Goal: Task Accomplishment & Management: Manage account settings

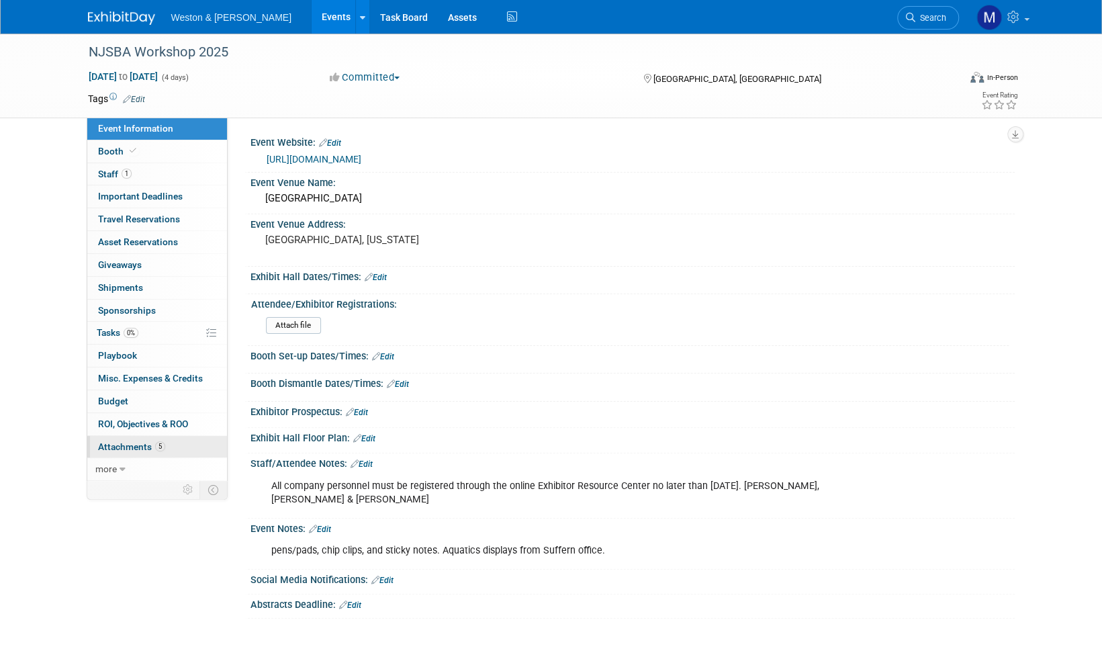
click at [132, 443] on span "Attachments 5" at bounding box center [131, 446] width 67 height 11
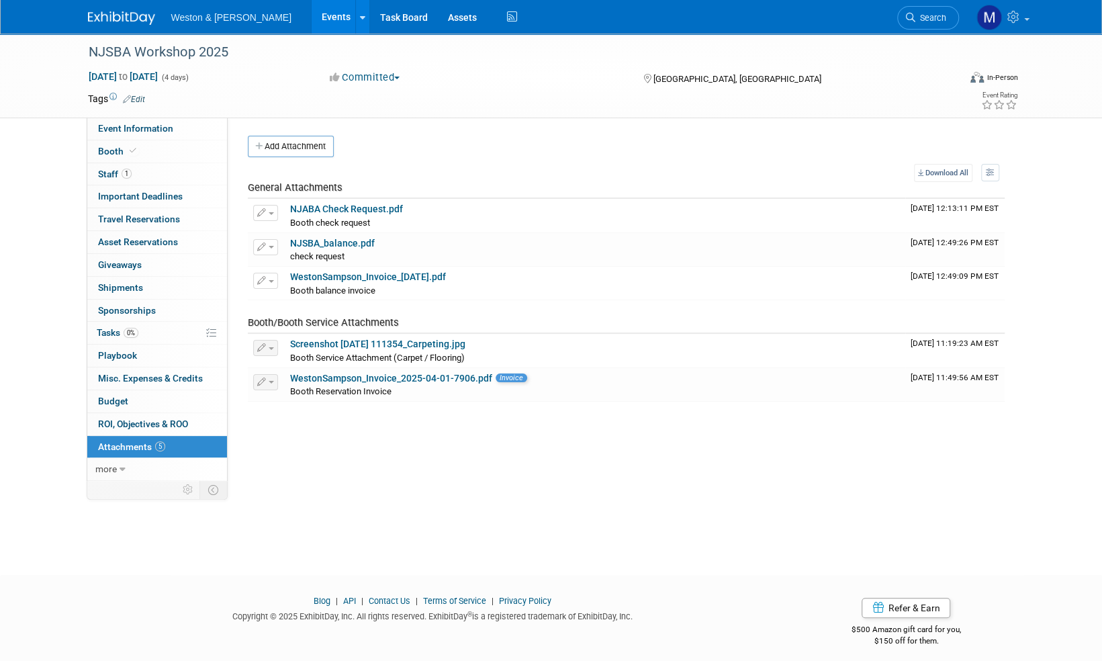
click at [128, 17] on img at bounding box center [121, 17] width 67 height 13
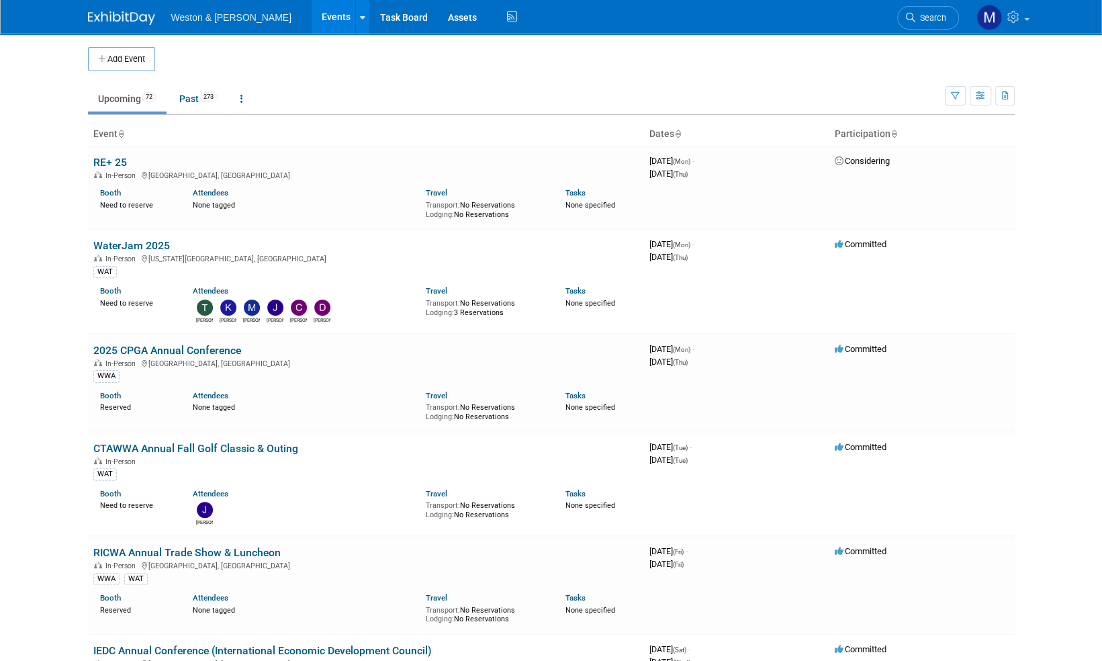
click at [938, 13] on span "Search" at bounding box center [930, 18] width 31 height 10
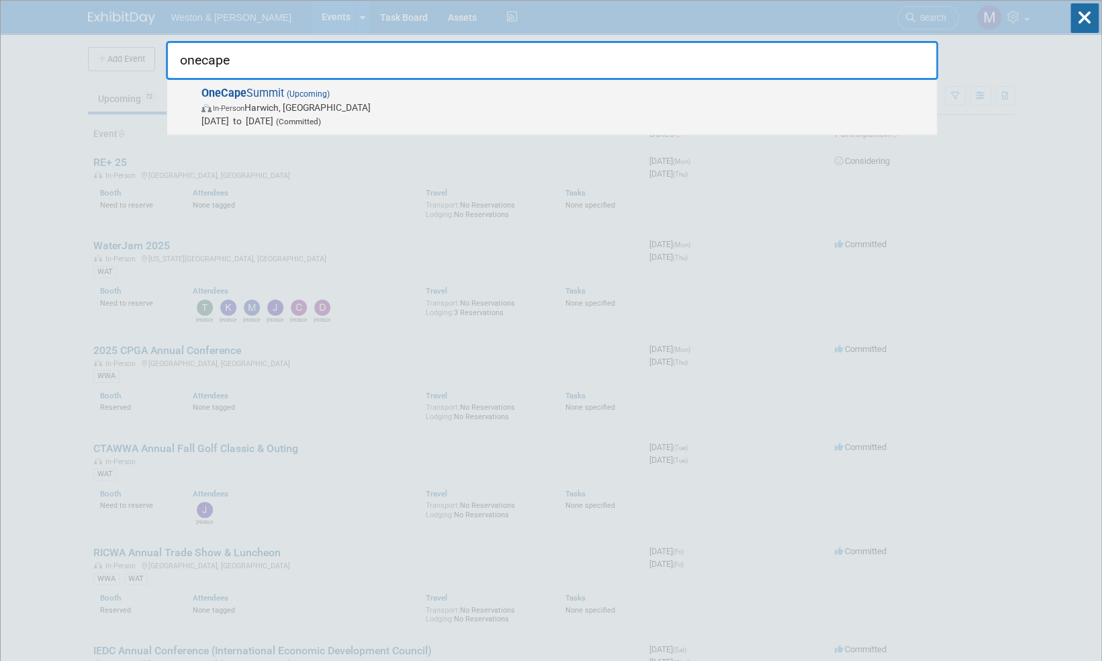
type input "onecape"
click at [243, 94] on strong "OneCape" at bounding box center [223, 93] width 45 height 13
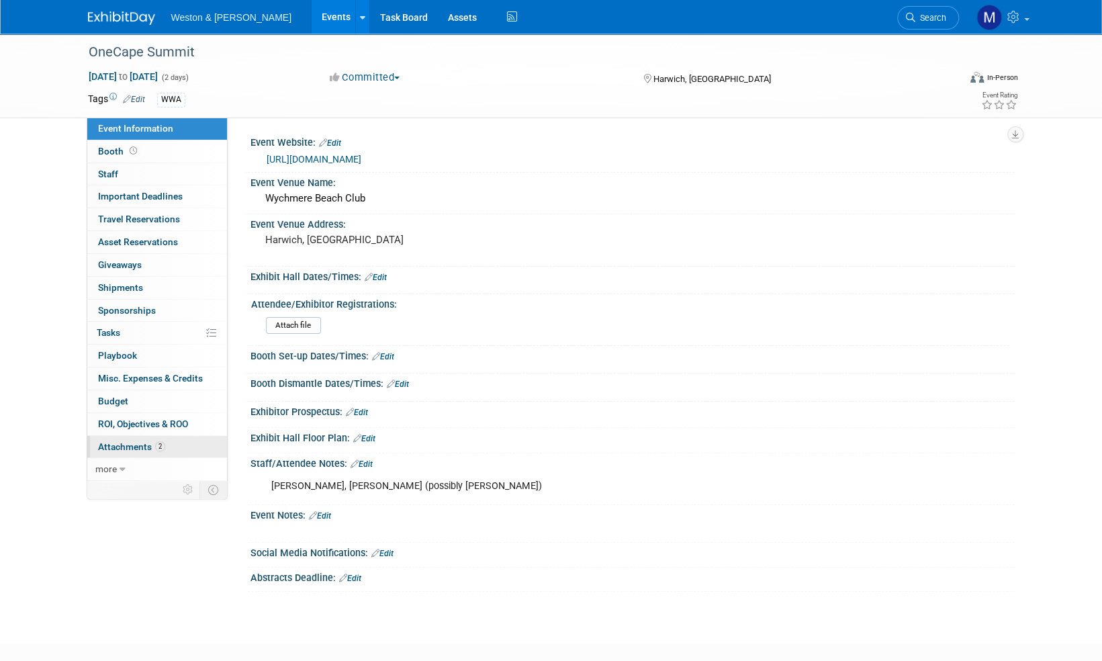
click at [112, 447] on span "Attachments 2" at bounding box center [131, 446] width 67 height 11
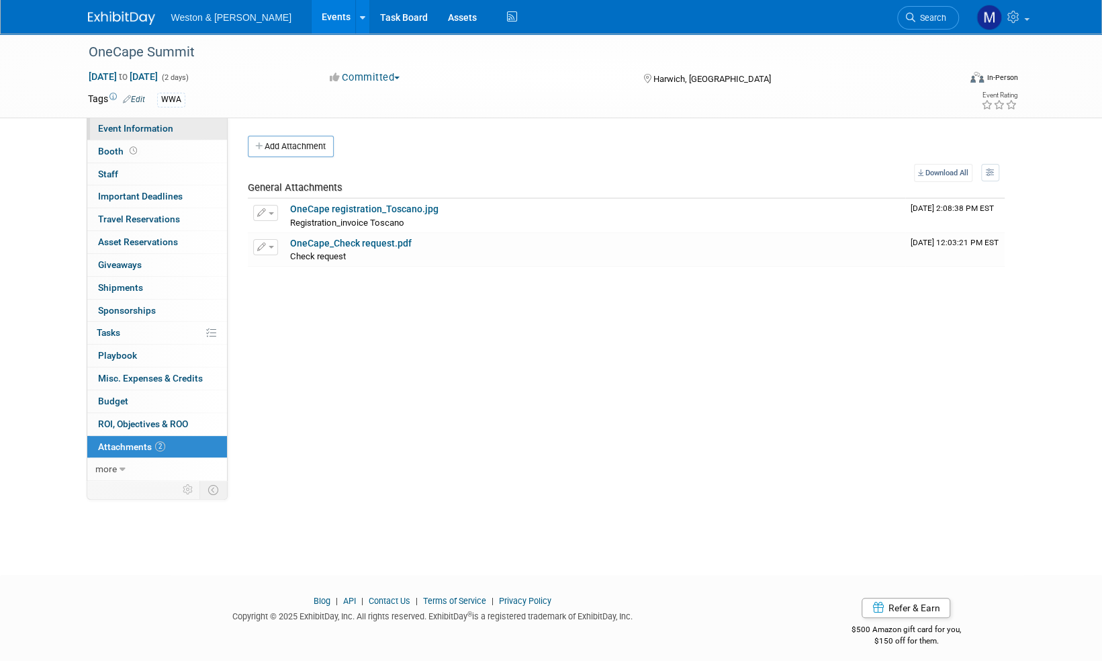
click at [124, 128] on span "Event Information" at bounding box center [135, 128] width 75 height 11
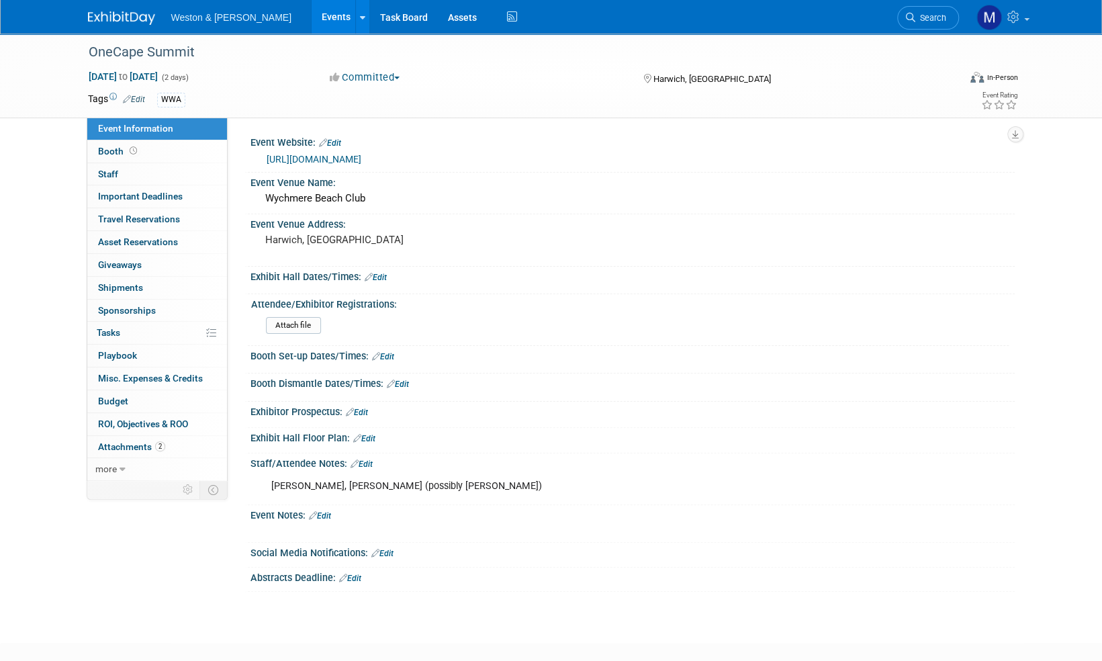
click at [111, 16] on img at bounding box center [121, 17] width 67 height 13
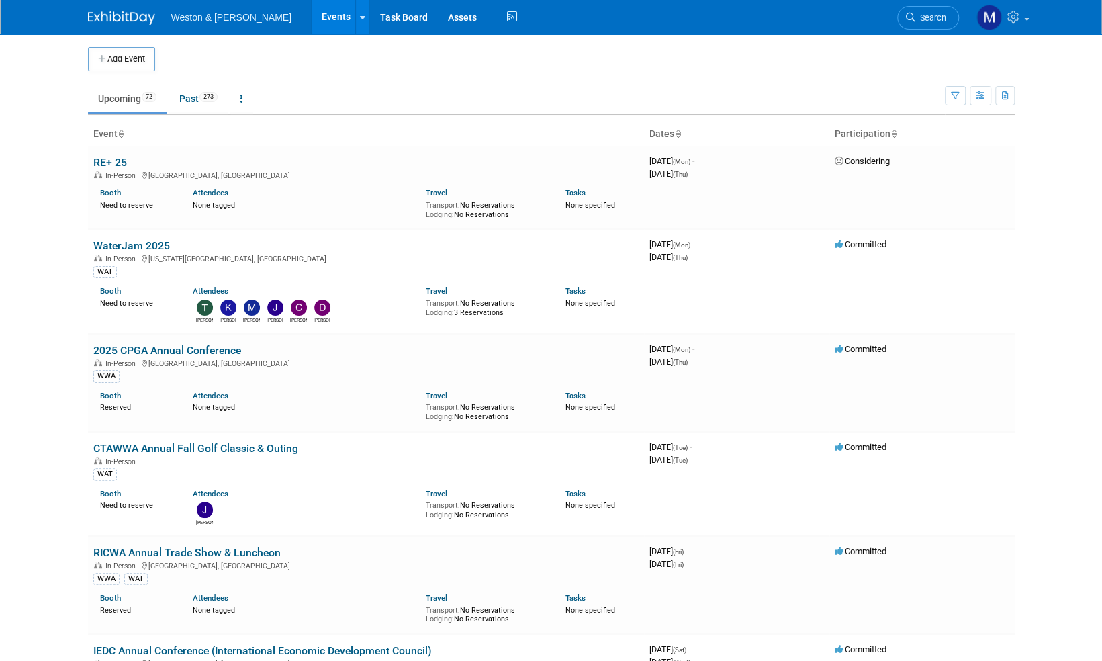
drag, startPoint x: 910, startPoint y: 19, endPoint x: 888, endPoint y: 28, distance: 23.8
drag, startPoint x: 888, startPoint y: 28, endPoint x: 945, endPoint y: 13, distance: 58.5
click at [945, 13] on span "Search" at bounding box center [930, 18] width 31 height 10
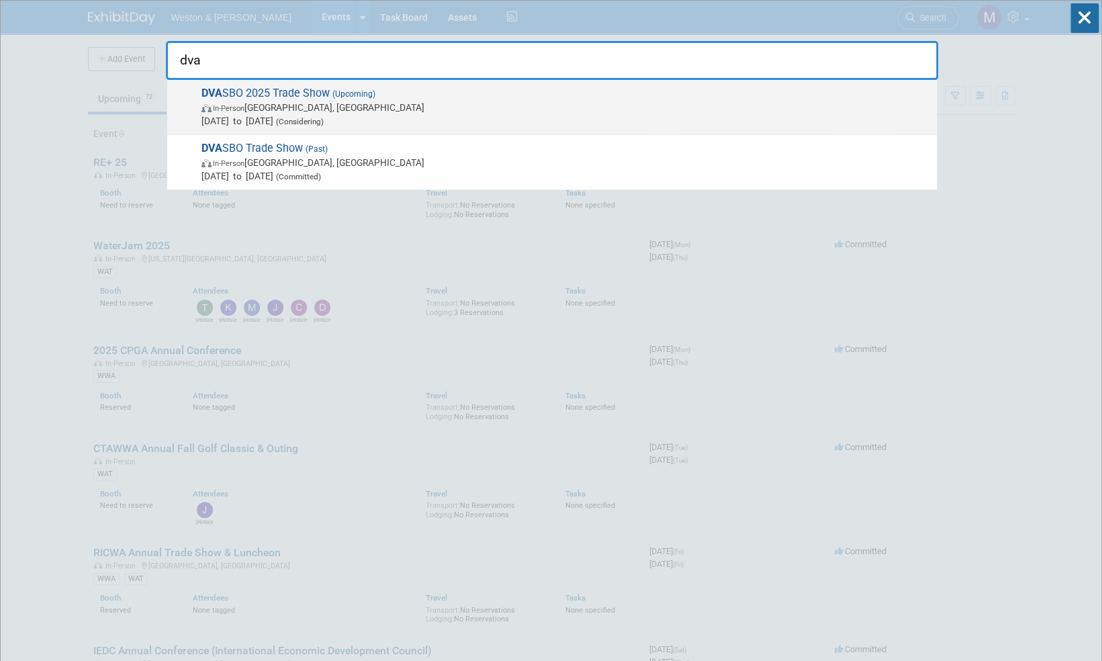
type input "dva"
click at [285, 93] on span "DVA SBO 2025 Trade Show (Upcoming) In-Person Phoenixville, PA Oct 29, 2025 to O…" at bounding box center [563, 107] width 733 height 41
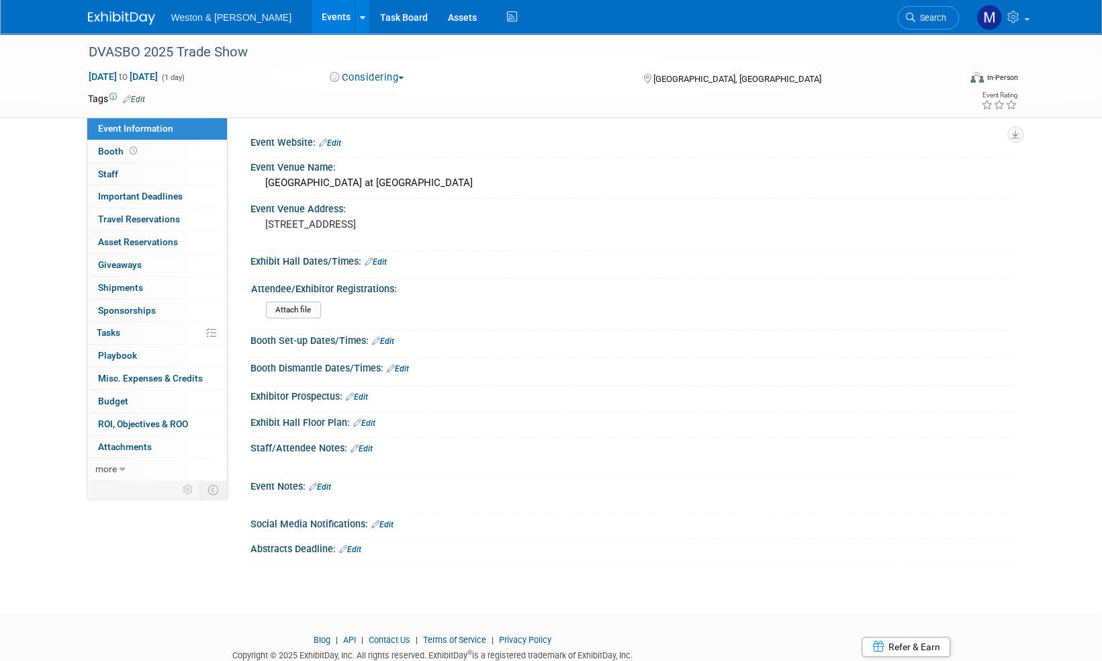
click at [402, 79] on button "Considering" at bounding box center [367, 78] width 84 height 14
click at [389, 94] on link "Committed" at bounding box center [379, 99] width 106 height 19
click at [121, 13] on img at bounding box center [121, 17] width 67 height 13
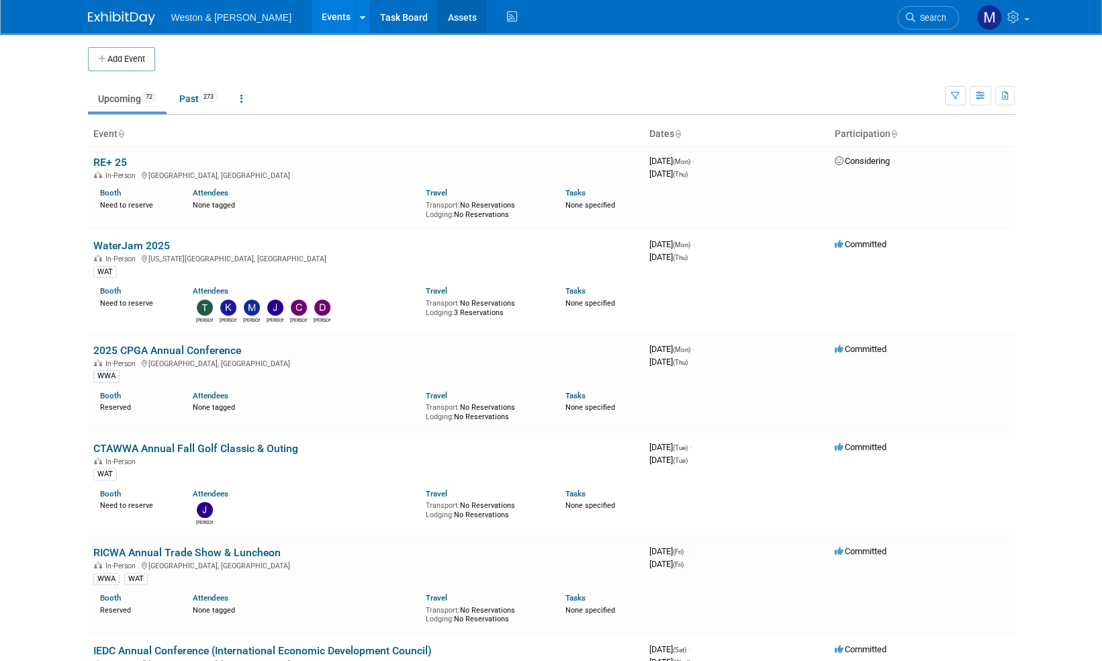
click at [438, 20] on link "Assets" at bounding box center [462, 17] width 49 height 34
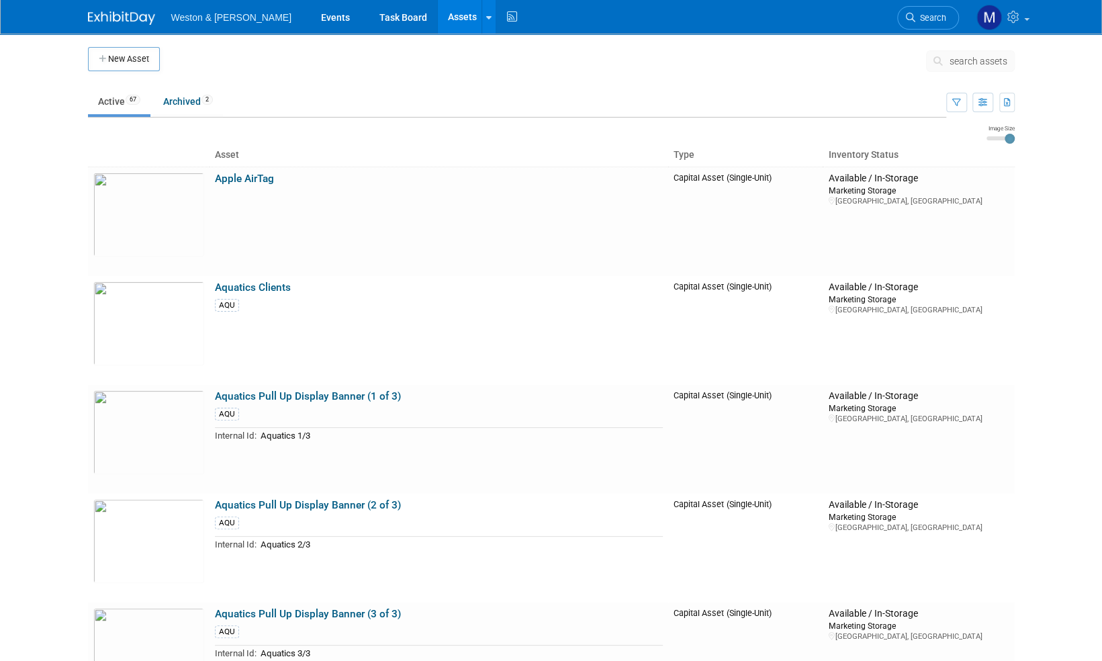
click at [124, 12] on img at bounding box center [121, 17] width 67 height 13
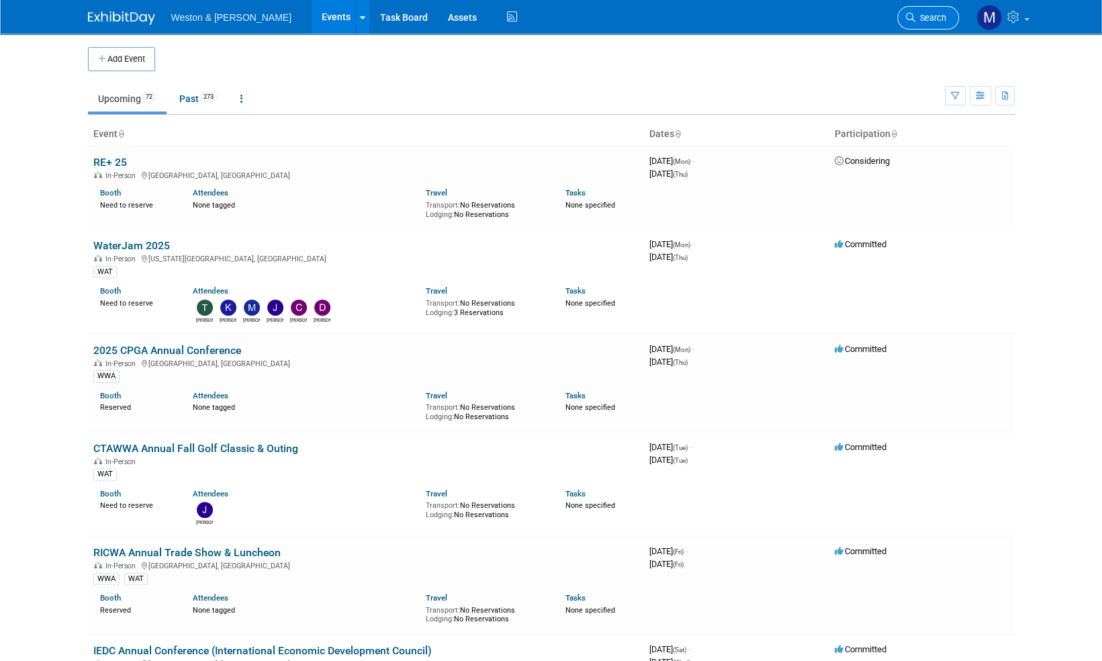
click at [940, 12] on link "Search" at bounding box center [928, 18] width 62 height 24
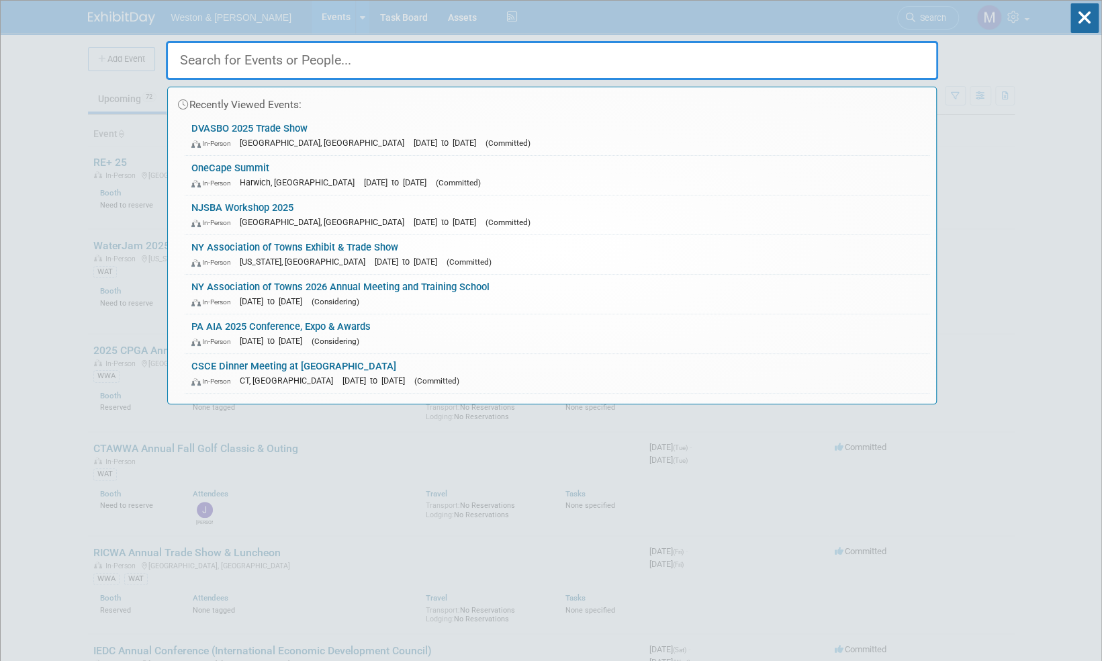
type input "M"
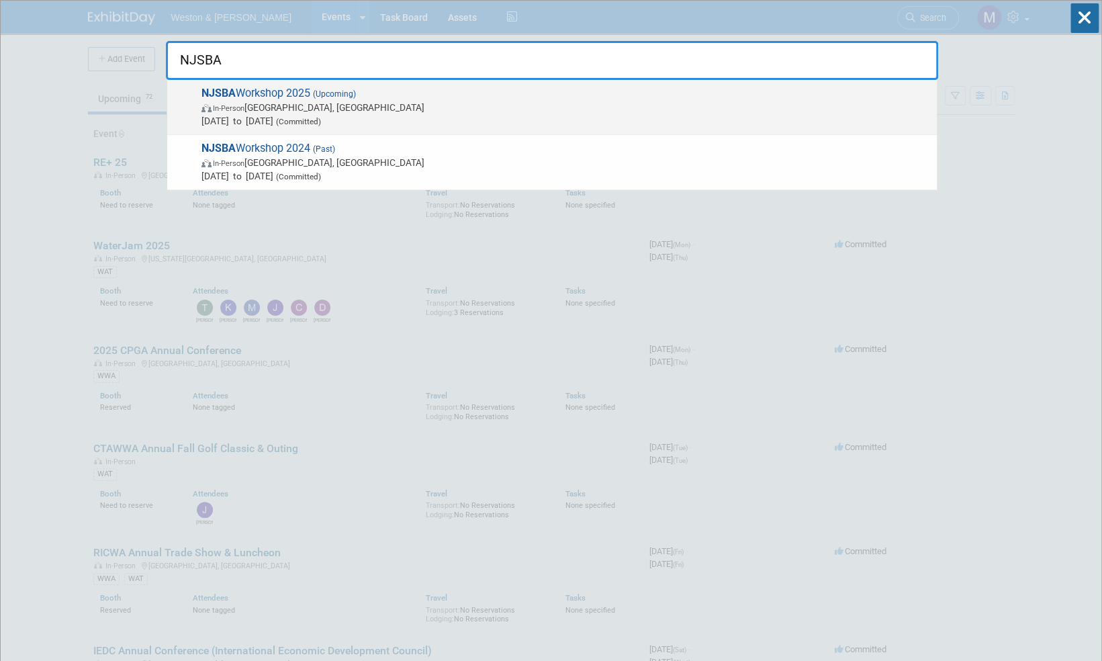
type input "NJSBA"
click at [293, 92] on span "NJSBA Workshop 2025 (Upcoming) In-Person [GEOGRAPHIC_DATA], [GEOGRAPHIC_DATA] […" at bounding box center [563, 107] width 733 height 41
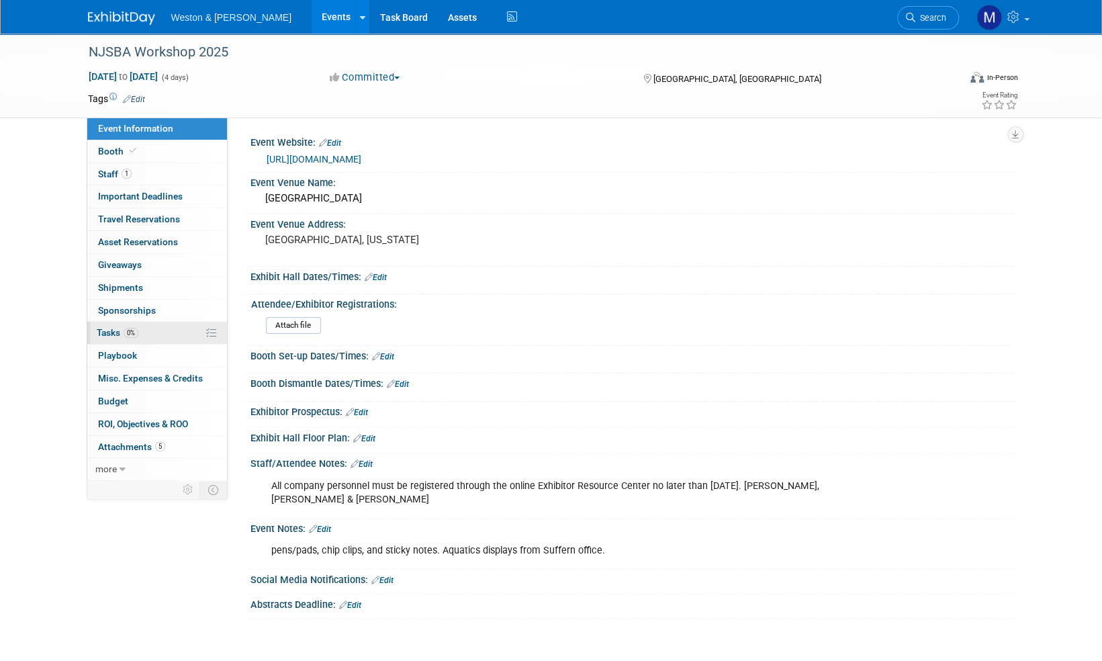
click at [110, 328] on span "Tasks 0%" at bounding box center [118, 332] width 42 height 11
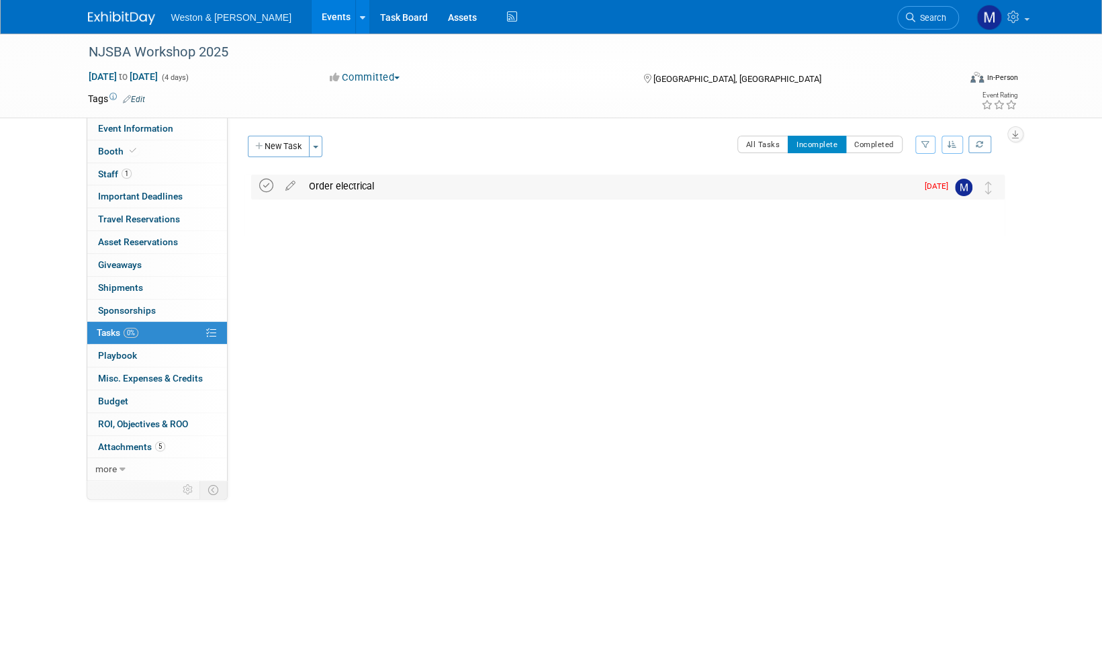
click at [266, 185] on icon at bounding box center [266, 186] width 14 height 14
click at [113, 146] on span "Booth" at bounding box center [118, 151] width 41 height 11
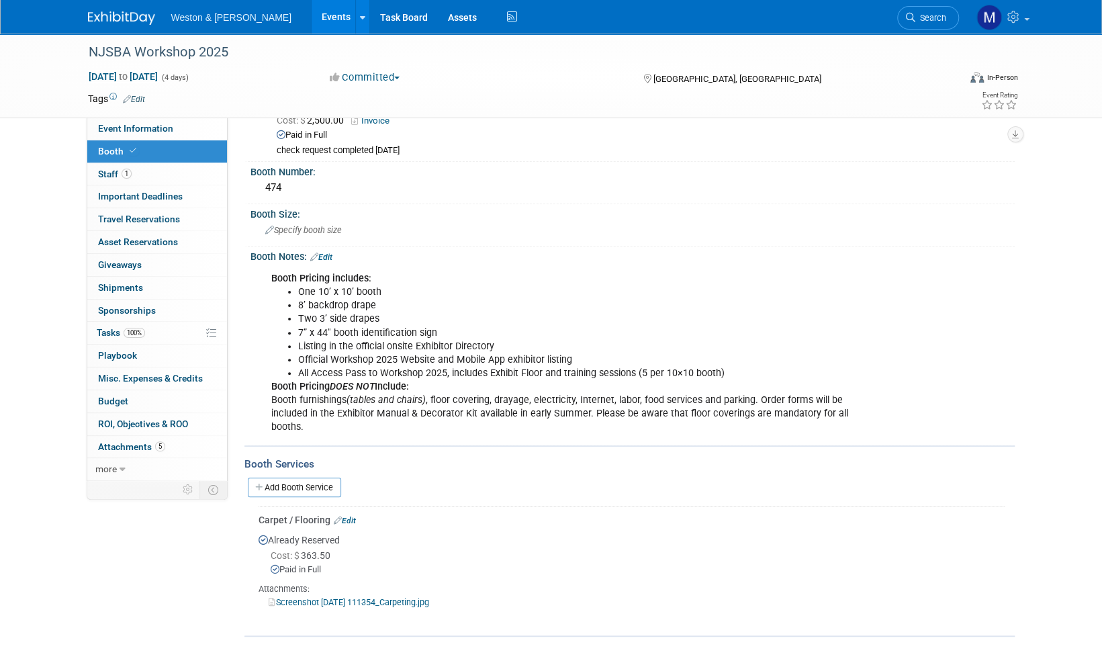
scroll to position [82, 0]
click at [291, 482] on link "Add Booth Service" at bounding box center [294, 486] width 93 height 19
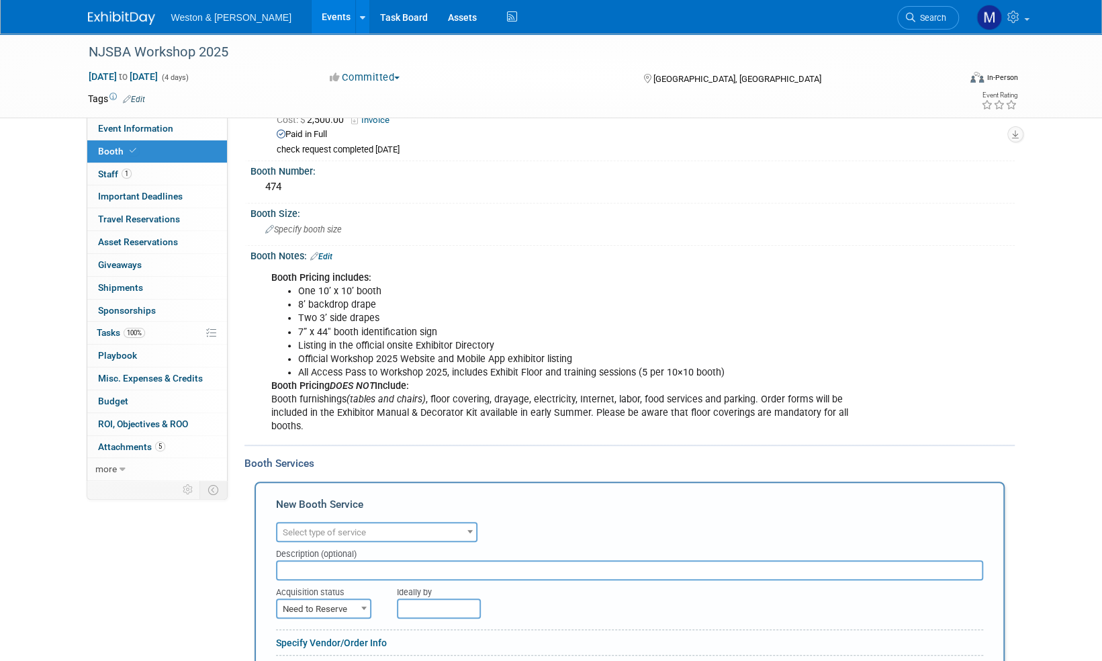
scroll to position [0, 0]
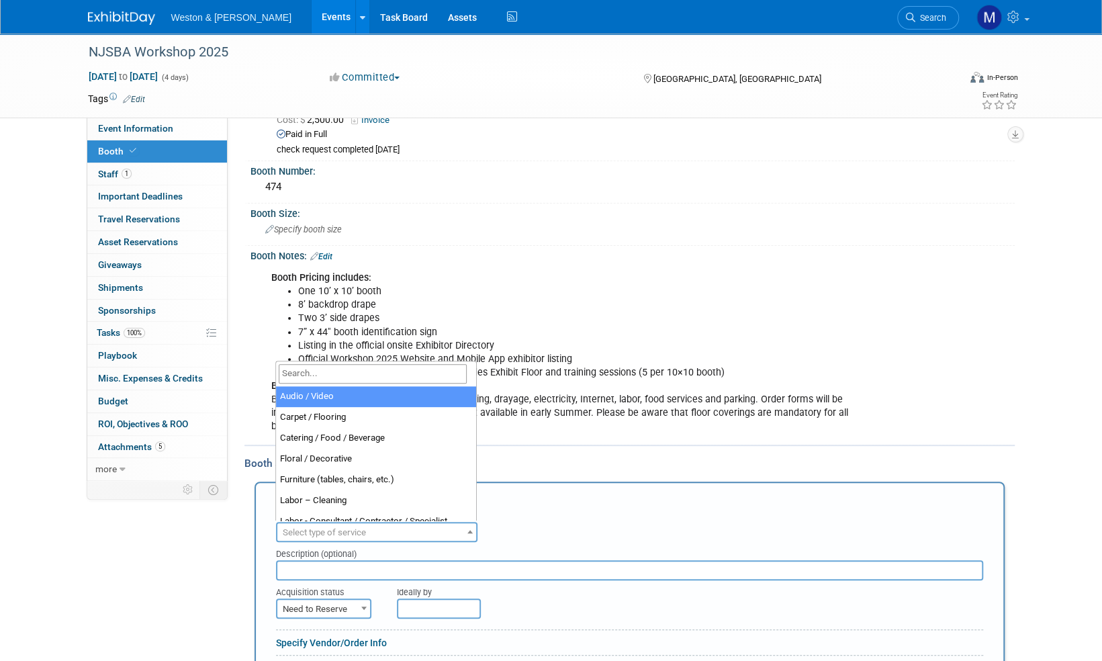
click at [457, 529] on span "Select type of service" at bounding box center [376, 532] width 199 height 19
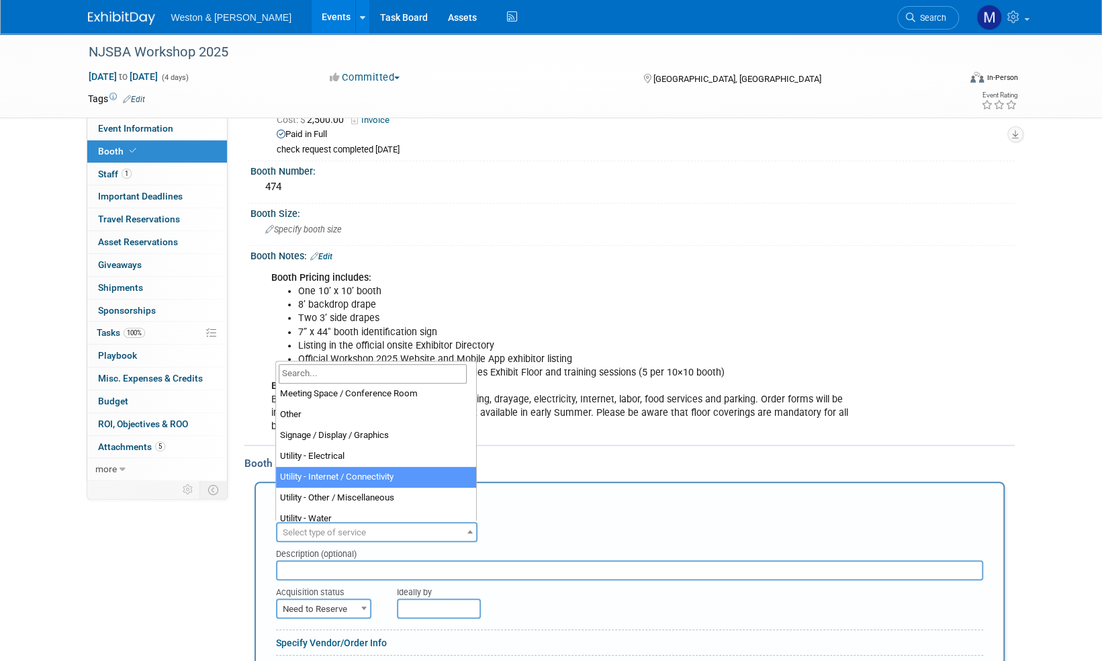
scroll to position [344, 0]
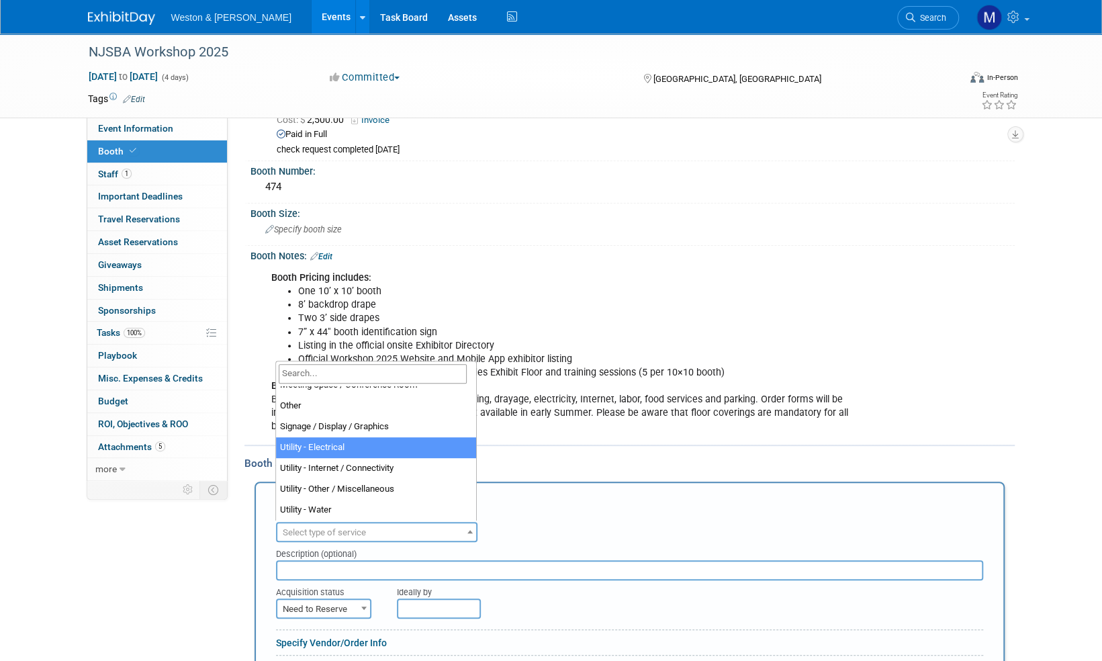
select select "8"
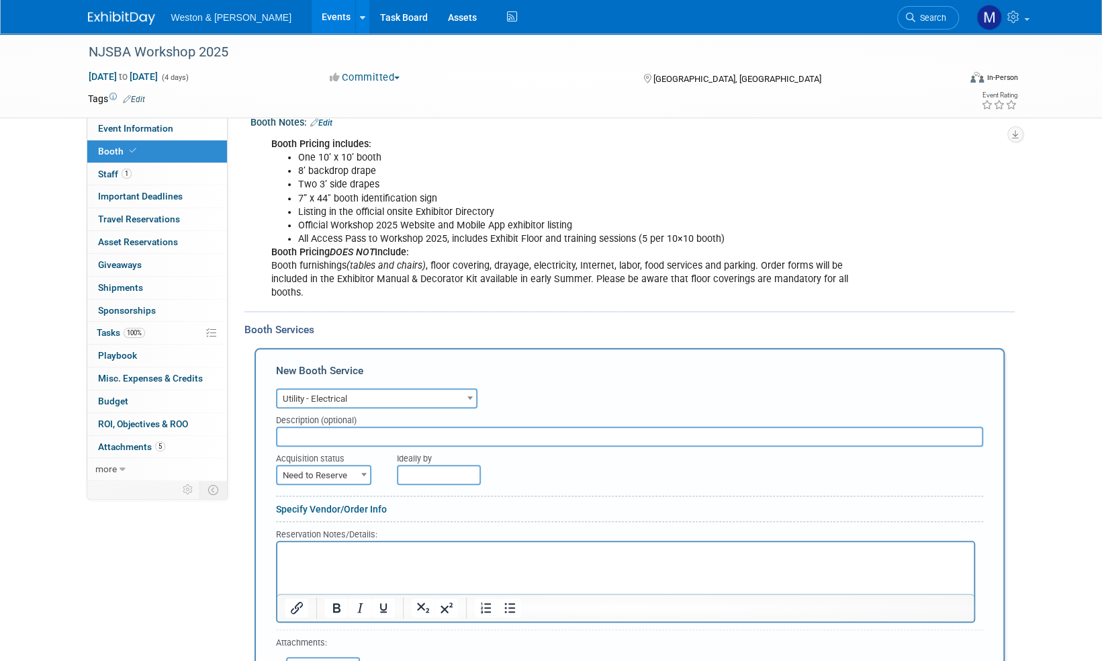
scroll to position [216, 0]
click at [357, 468] on span at bounding box center [363, 473] width 13 height 17
select select "2"
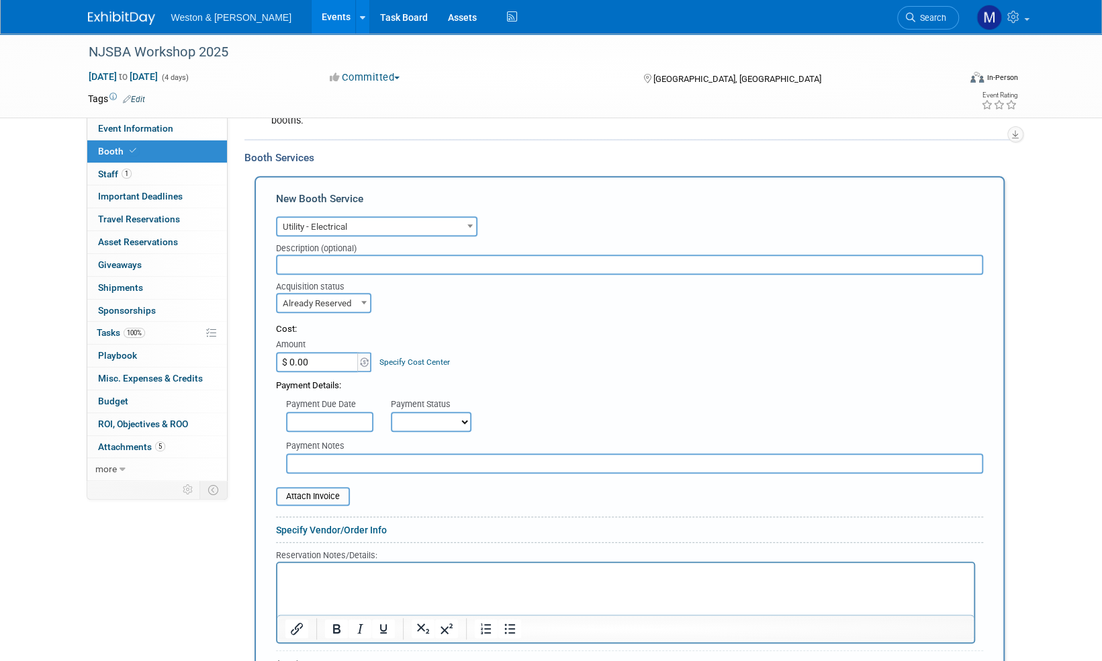
scroll to position [418, 0]
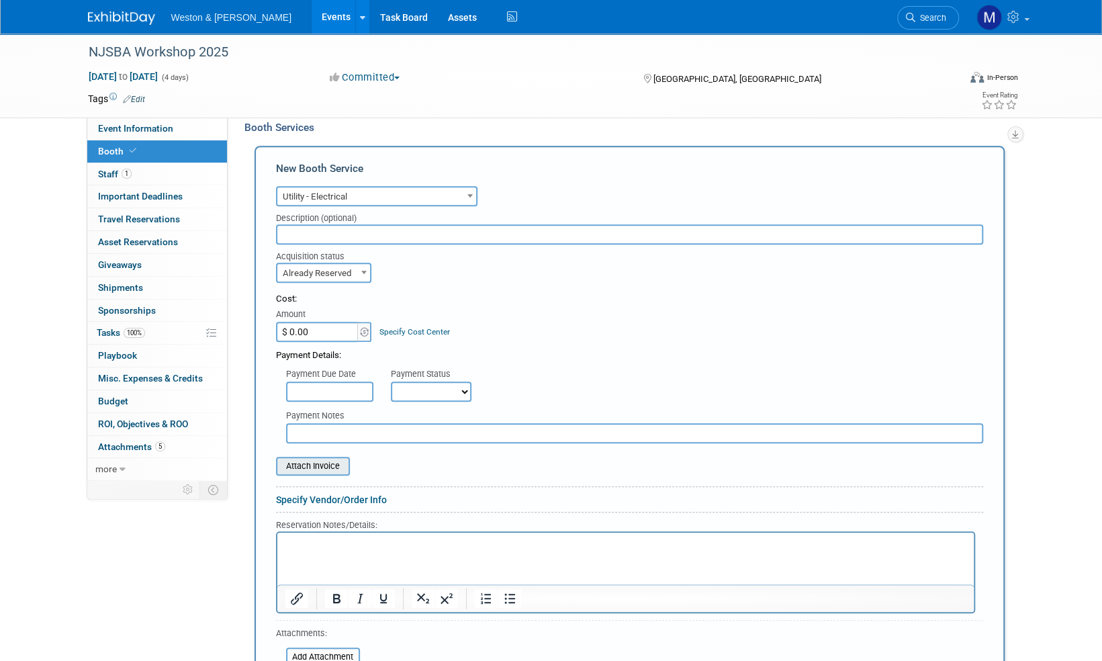
click at [315, 465] on input "file" at bounding box center [269, 466] width 160 height 16
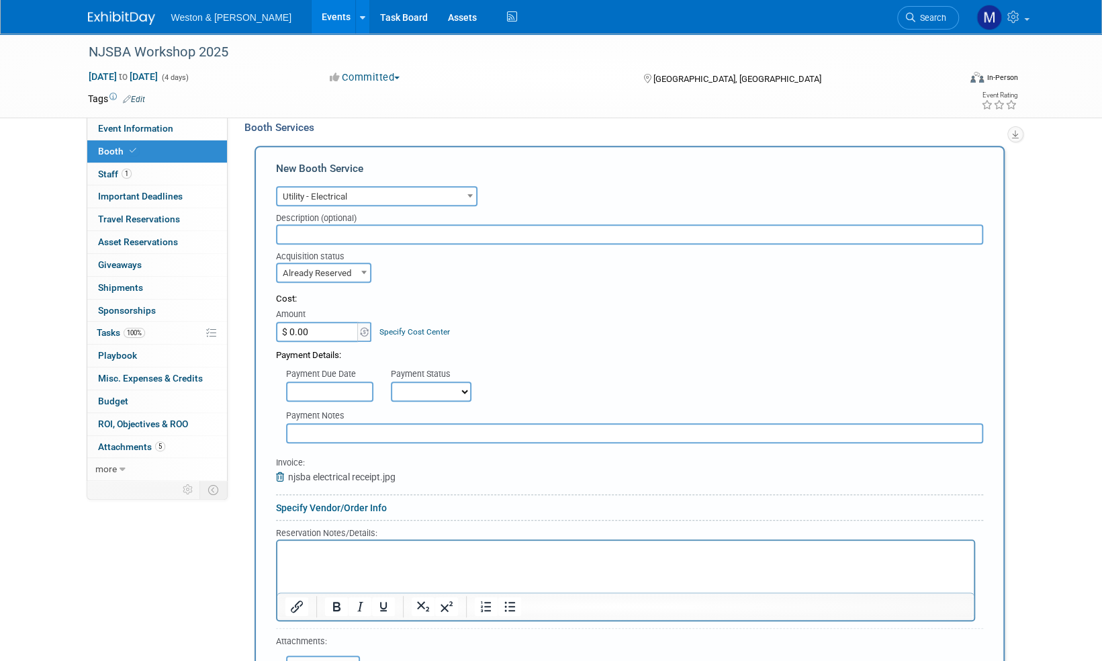
click at [318, 332] on input "$ 0.00" at bounding box center [318, 332] width 84 height 20
type input "$ 149.28"
click at [524, 314] on div "Cost: Amount $ 149.28 Specify Cost Center Cost Center -- Not Specified --" at bounding box center [629, 317] width 707 height 49
click at [468, 391] on select "Not Paid Yet Partially Paid Paid in Full" at bounding box center [431, 391] width 81 height 20
select select "1"
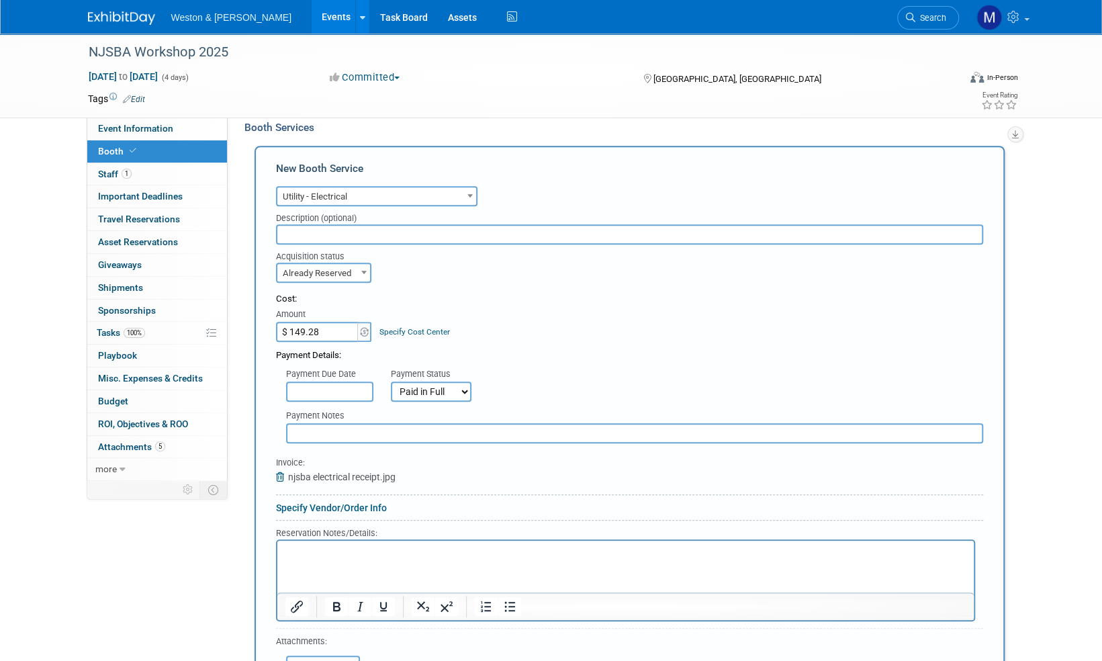
click at [391, 381] on select "Not Paid Yet Partially Paid Paid in Full" at bounding box center [431, 391] width 81 height 20
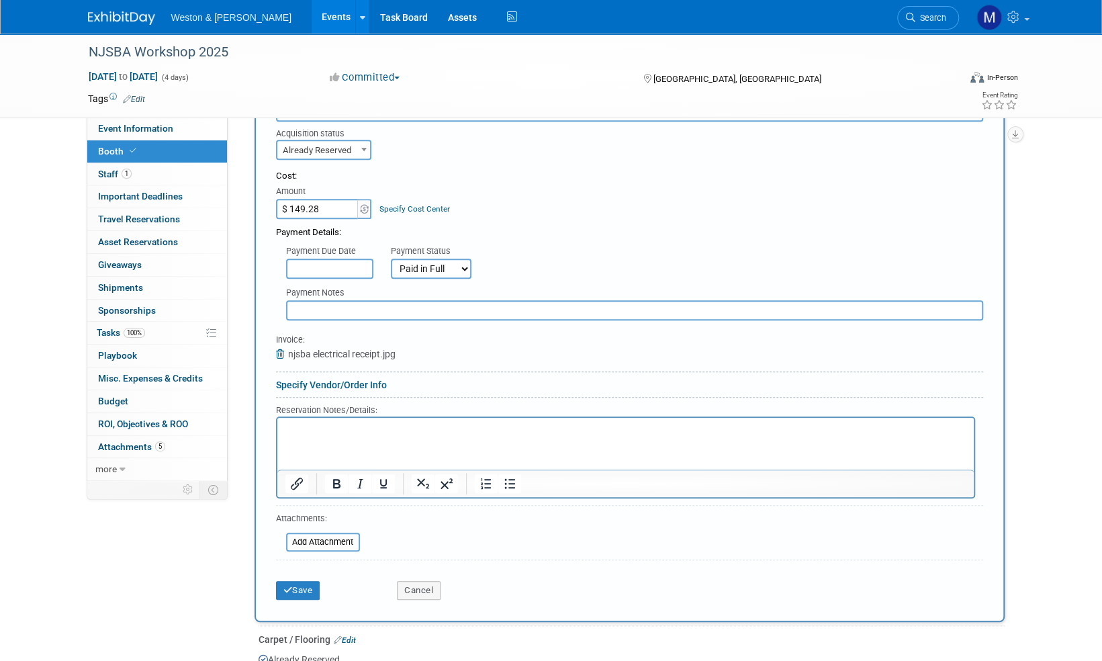
scroll to position [552, 0]
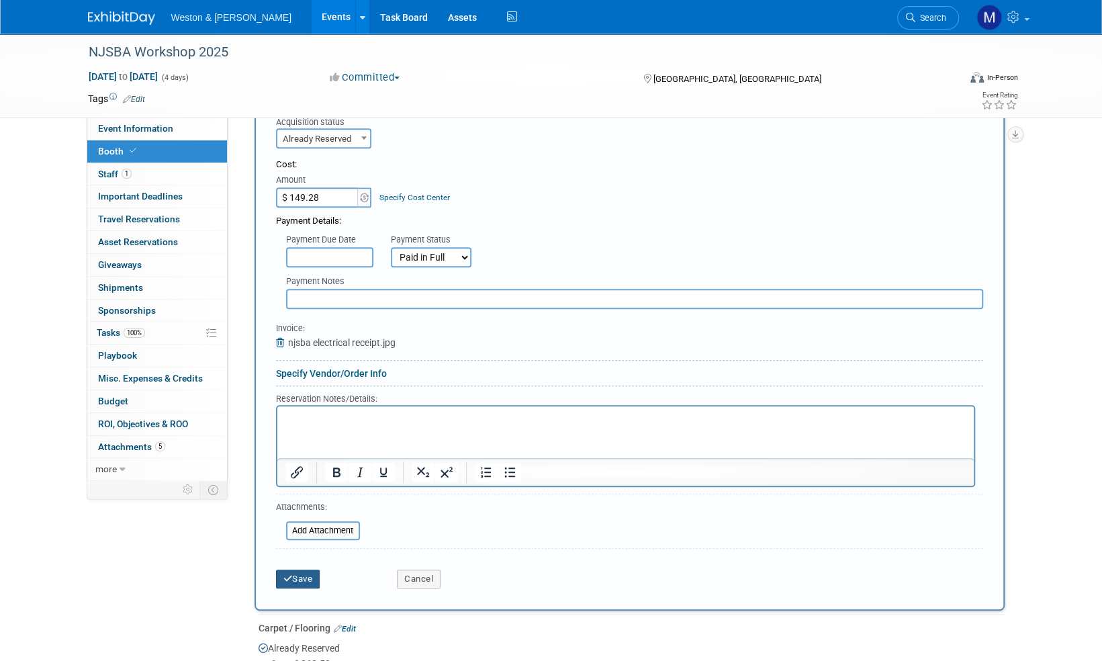
click at [304, 579] on button "Save" at bounding box center [298, 578] width 44 height 19
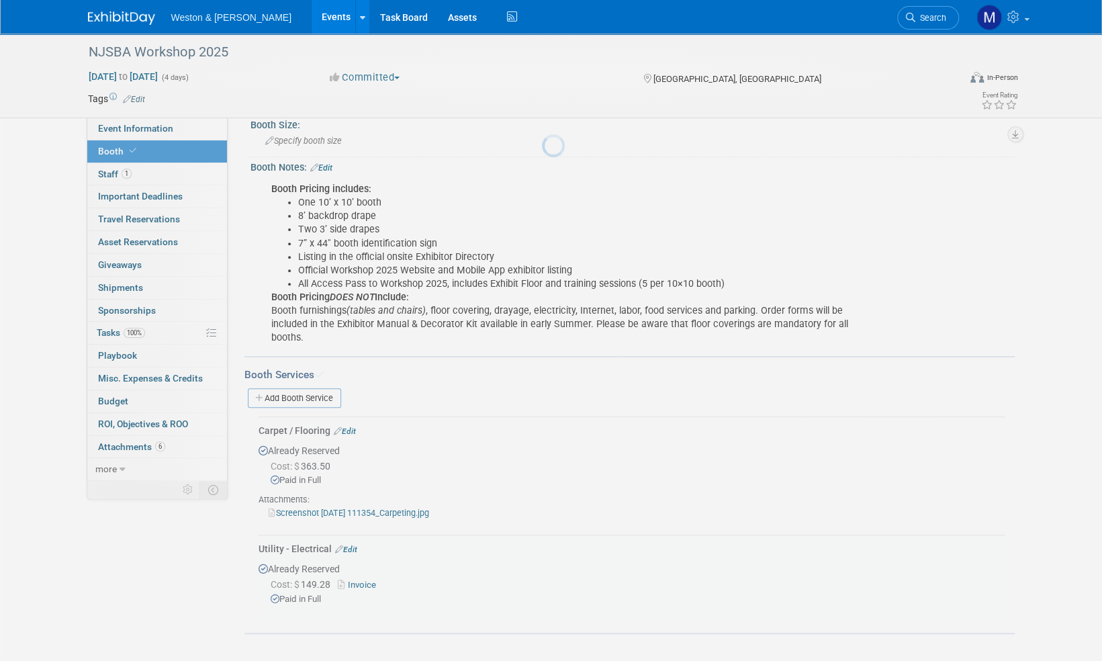
scroll to position [167, 0]
